Goal: Information Seeking & Learning: Check status

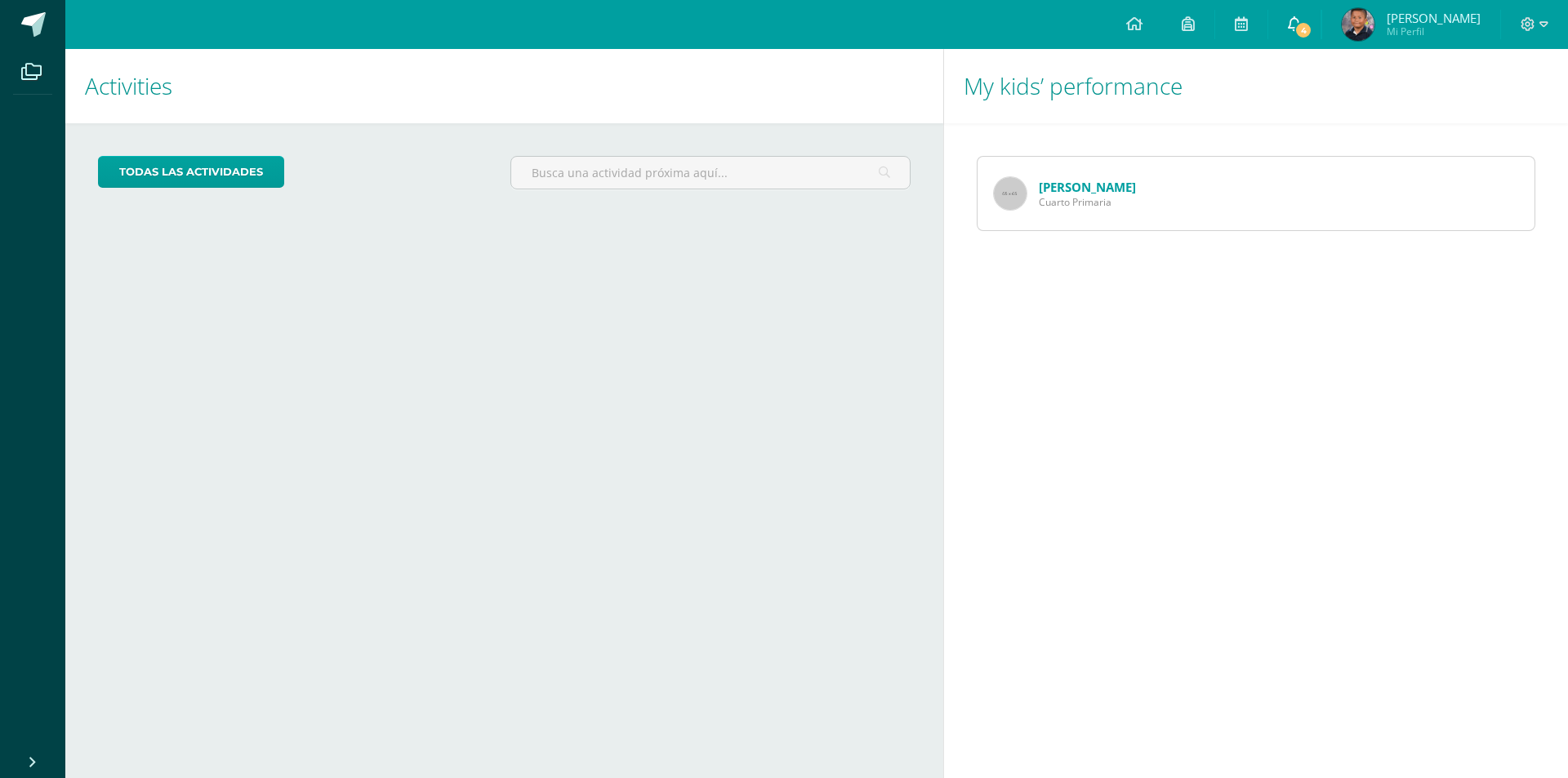
click at [1320, 14] on link "4" at bounding box center [1295, 24] width 52 height 49
click at [1024, 194] on img at bounding box center [1010, 193] width 33 height 33
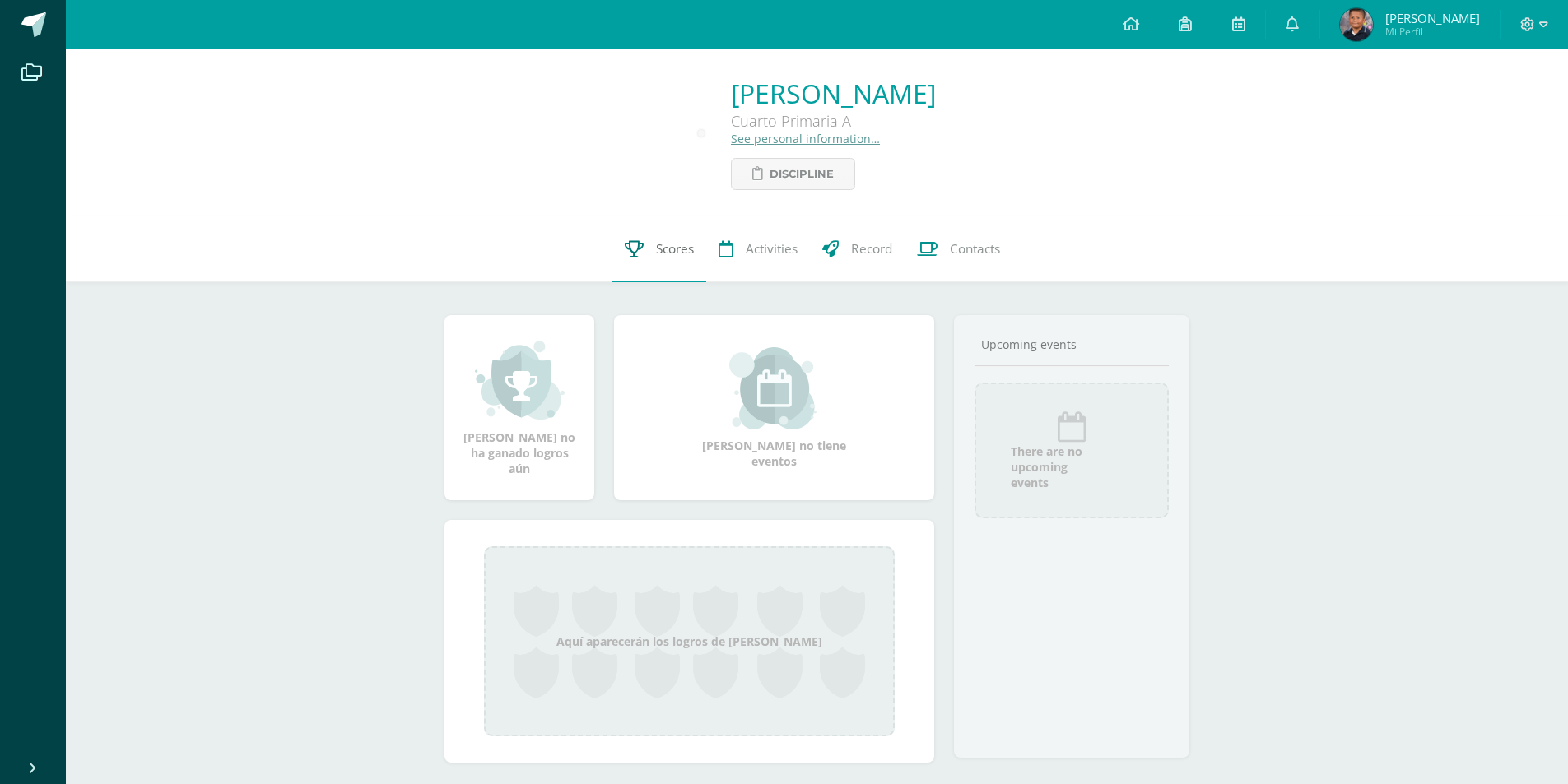
click at [689, 244] on span "Scores" at bounding box center [675, 249] width 38 height 17
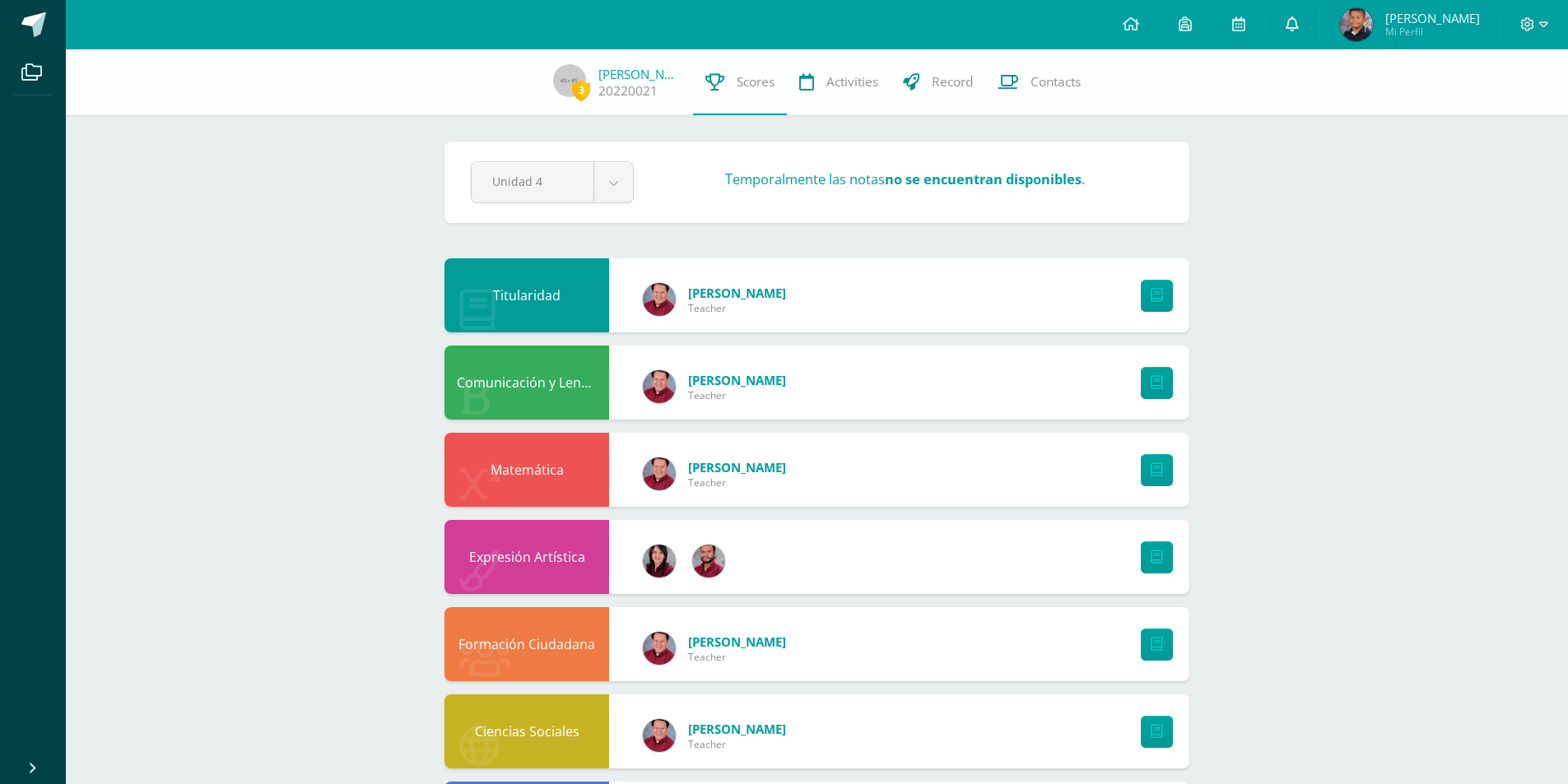
click at [1299, 20] on icon at bounding box center [1292, 23] width 13 height 14
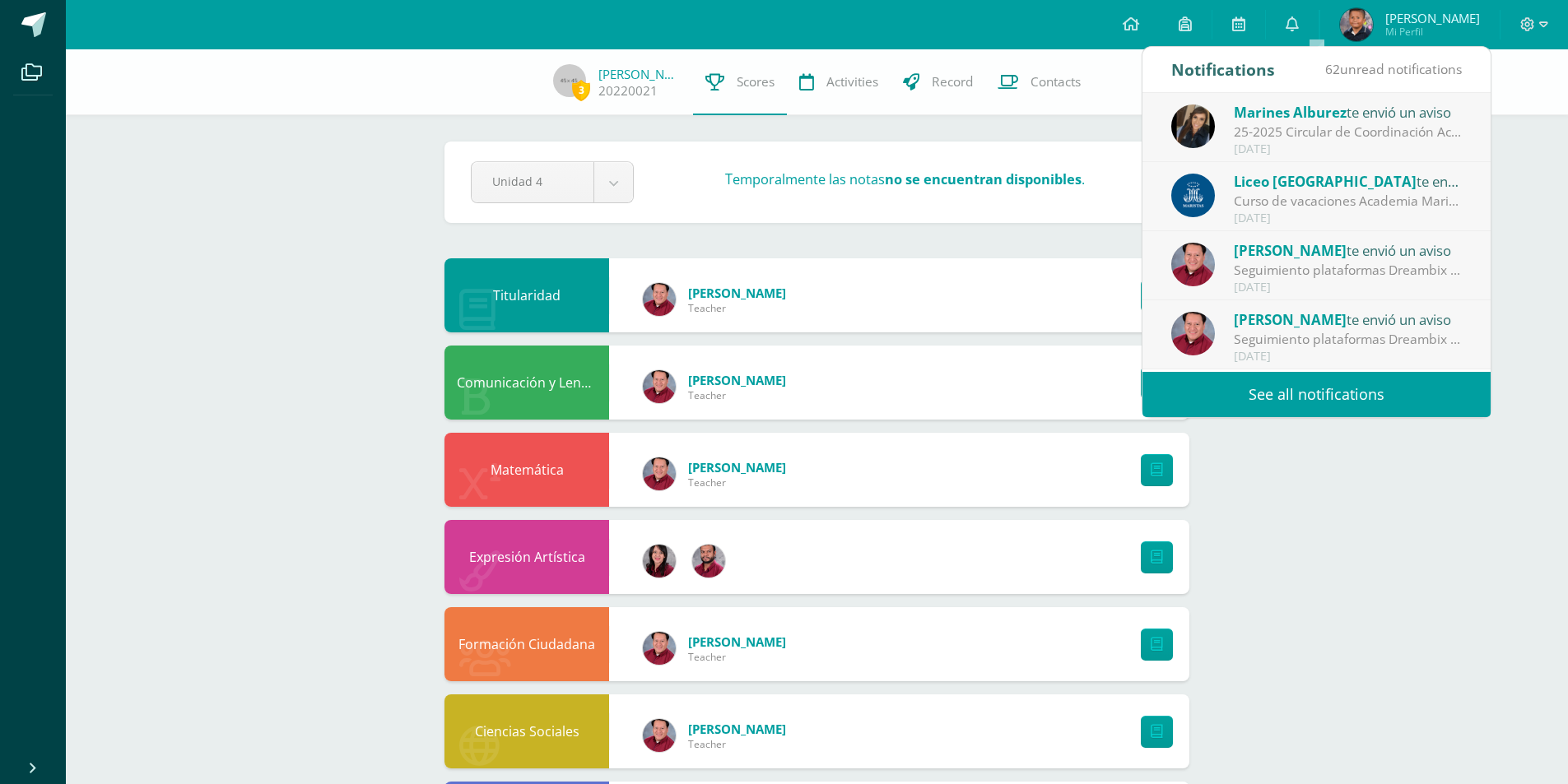
click at [1289, 390] on link "See all notifications" at bounding box center [1316, 394] width 348 height 45
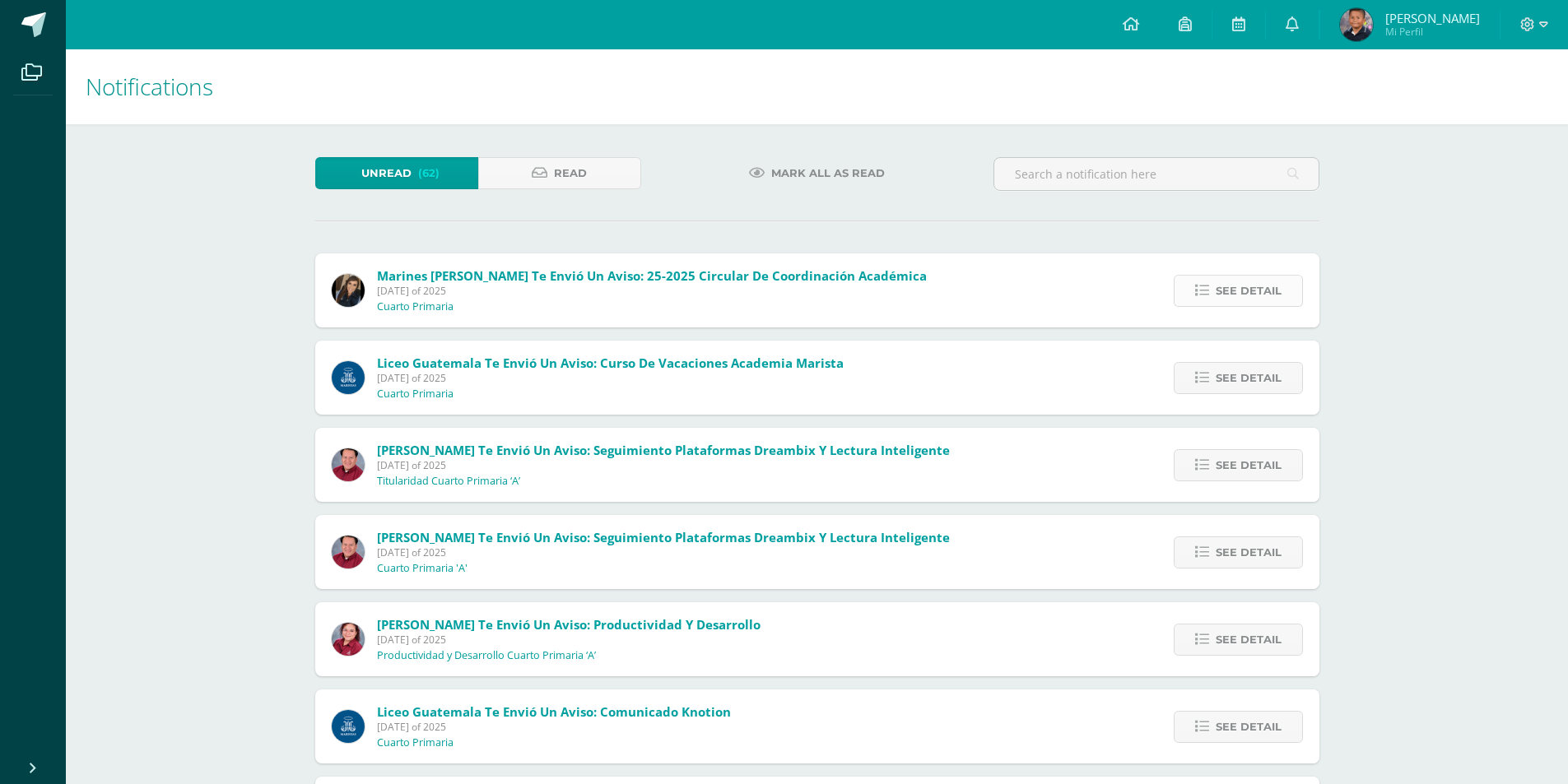
click at [1262, 294] on span "See detail" at bounding box center [1248, 291] width 66 height 31
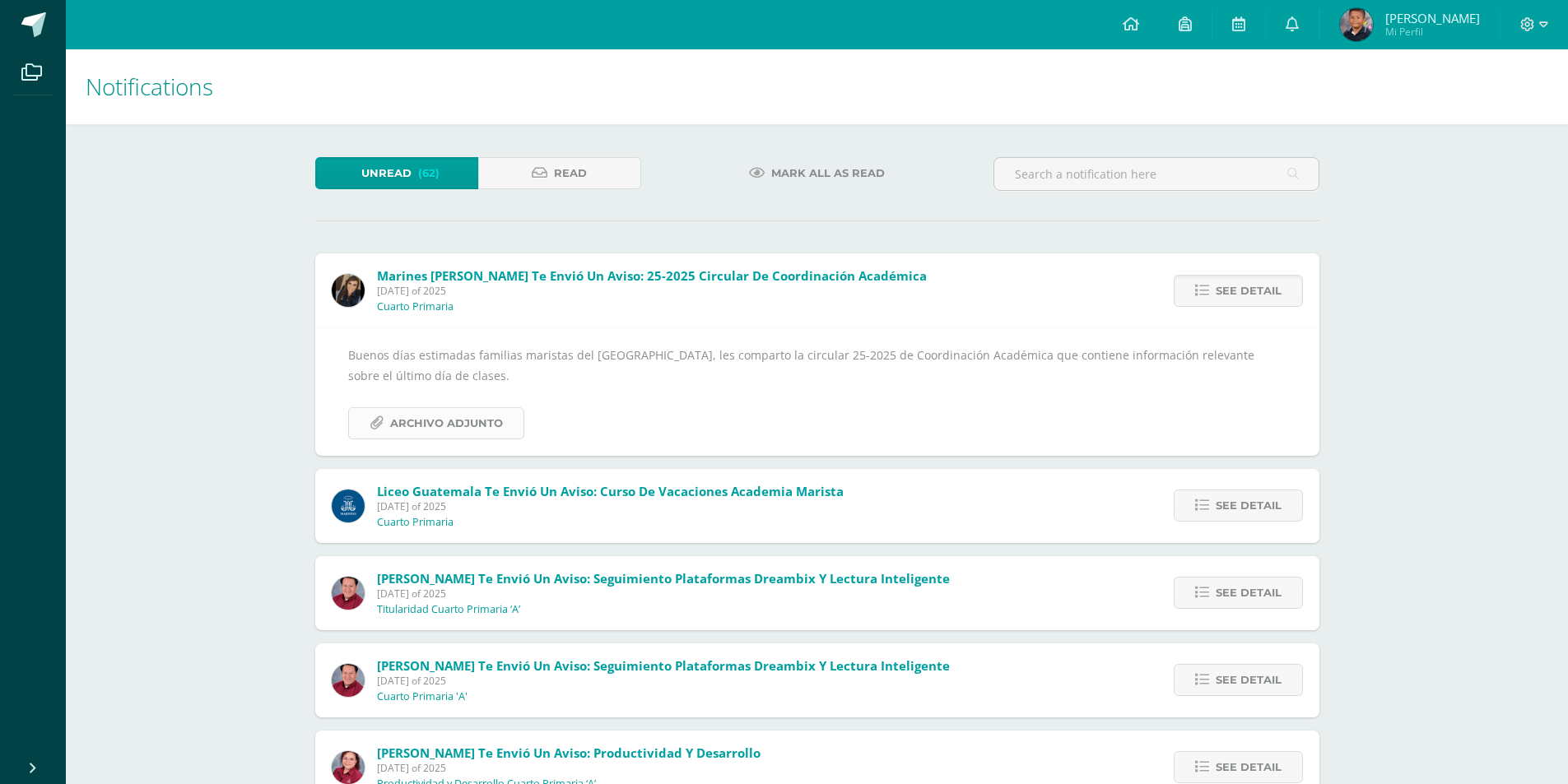
click at [409, 421] on span "Archivo Adjunto" at bounding box center [447, 423] width 113 height 31
click at [447, 427] on span "Archivo Adjunto" at bounding box center [447, 423] width 113 height 31
